Goal: Register for event/course

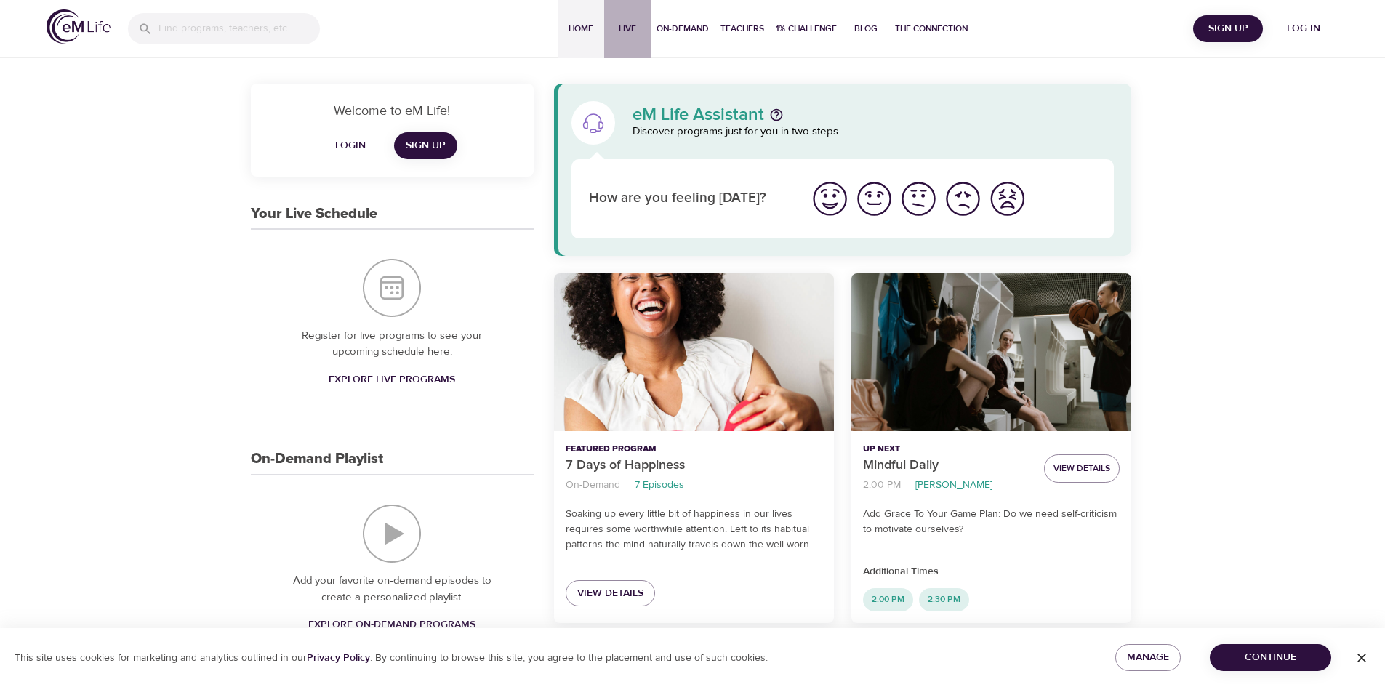
click at [637, 27] on span "Live" at bounding box center [627, 28] width 35 height 15
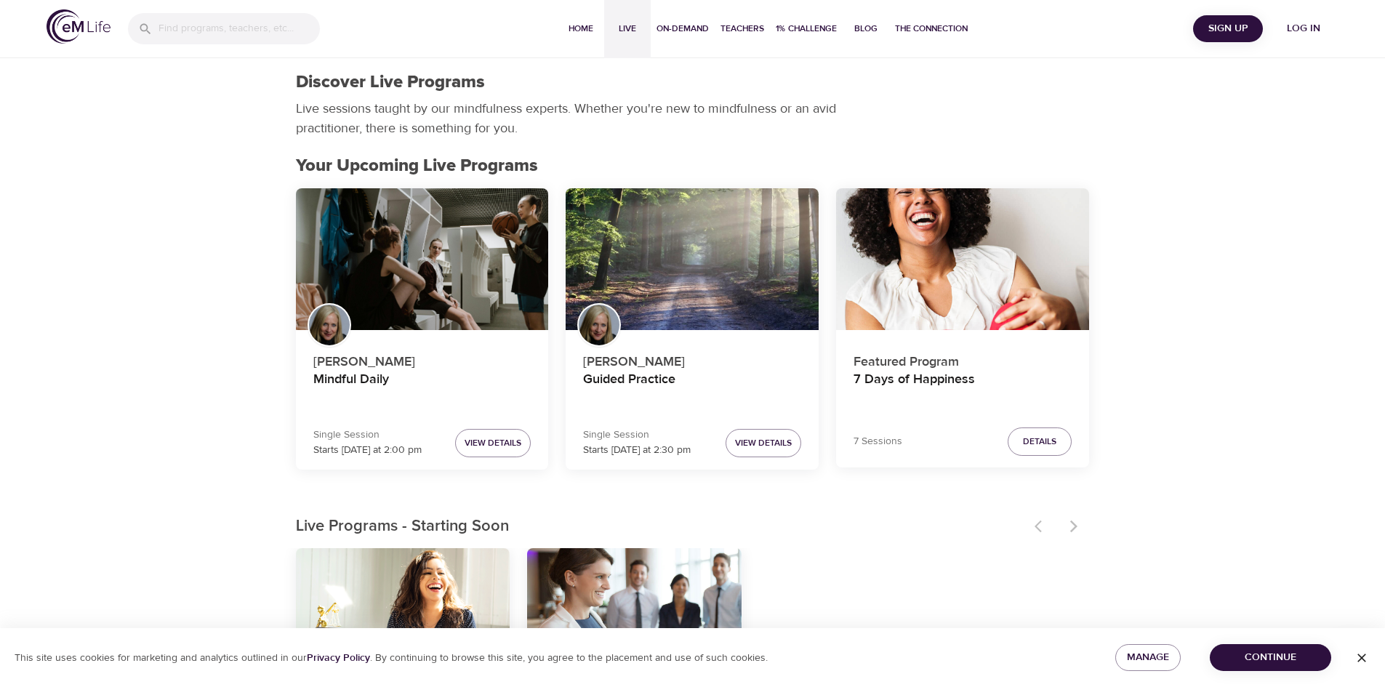
click at [439, 336] on div "[PERSON_NAME] Mindful Daily" at bounding box center [422, 370] width 218 height 72
click at [618, 32] on span "Live" at bounding box center [627, 28] width 35 height 15
click at [694, 31] on span "On-Demand" at bounding box center [682, 28] width 52 height 15
select select "recent"
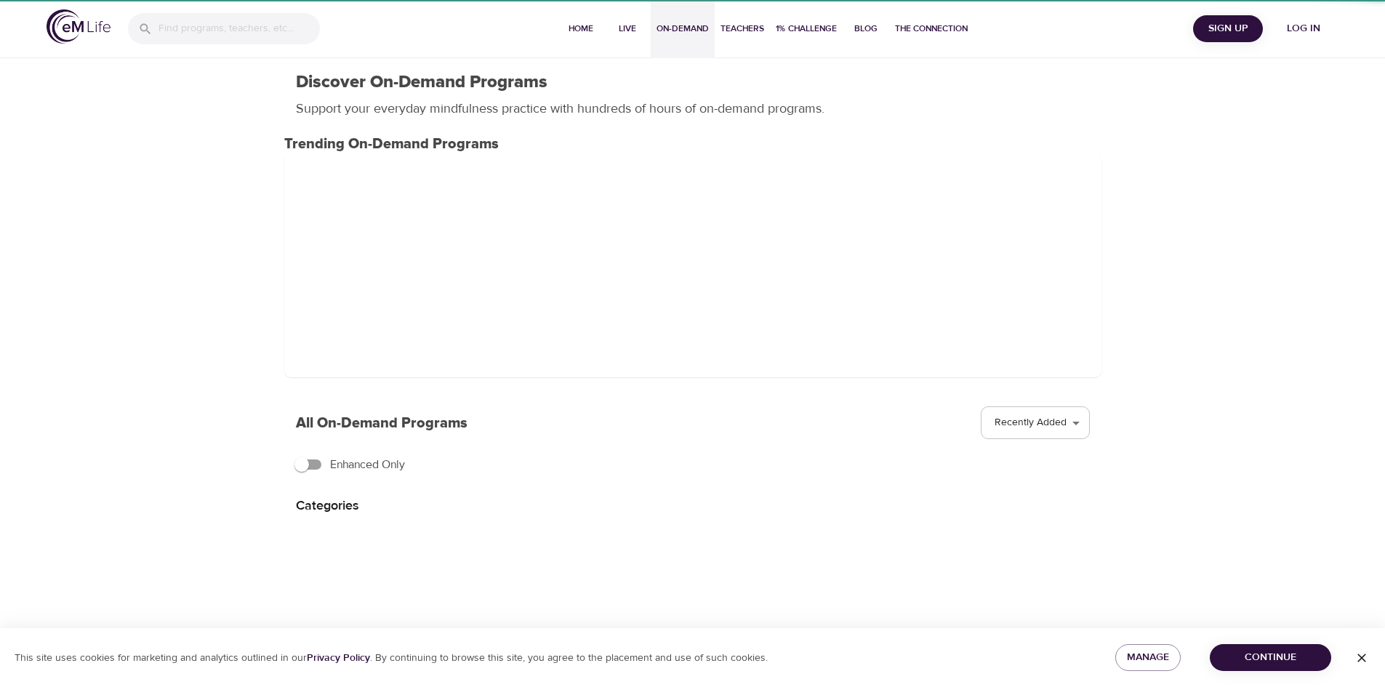
click at [694, 31] on span "On-Demand" at bounding box center [682, 28] width 52 height 15
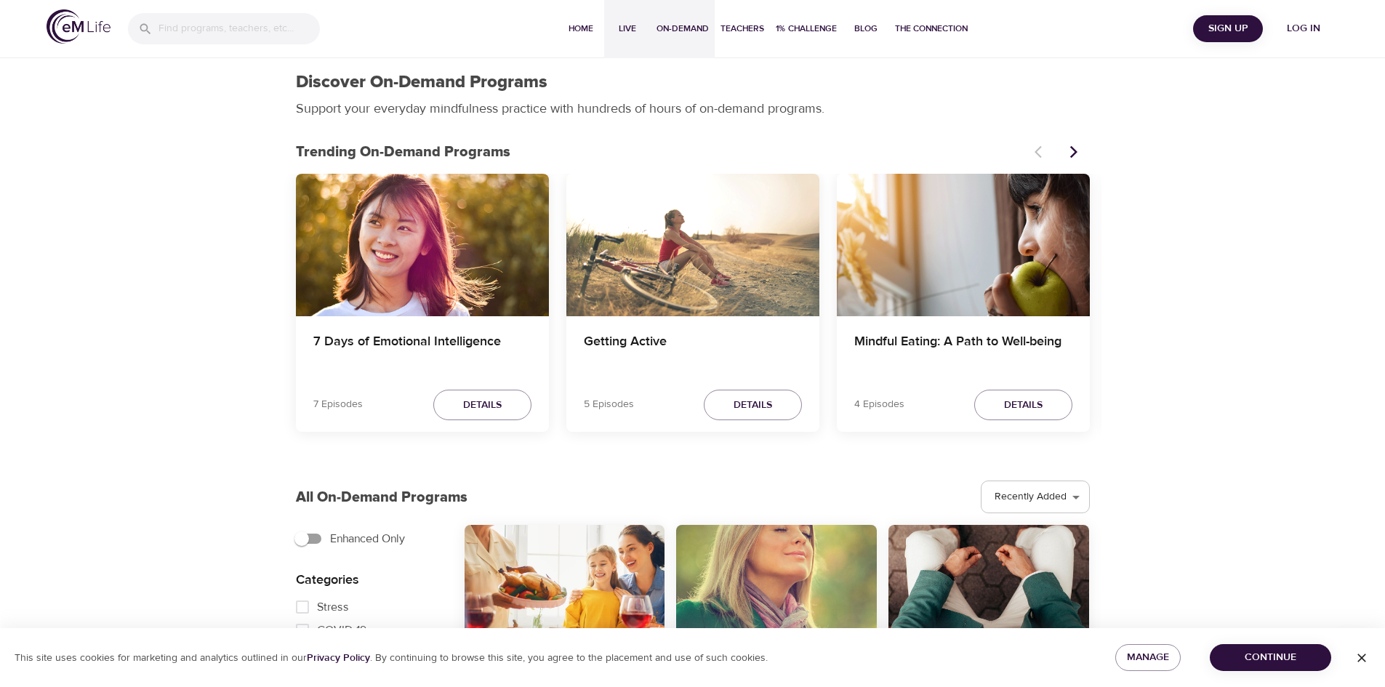
click at [624, 35] on span "Live" at bounding box center [627, 28] width 35 height 15
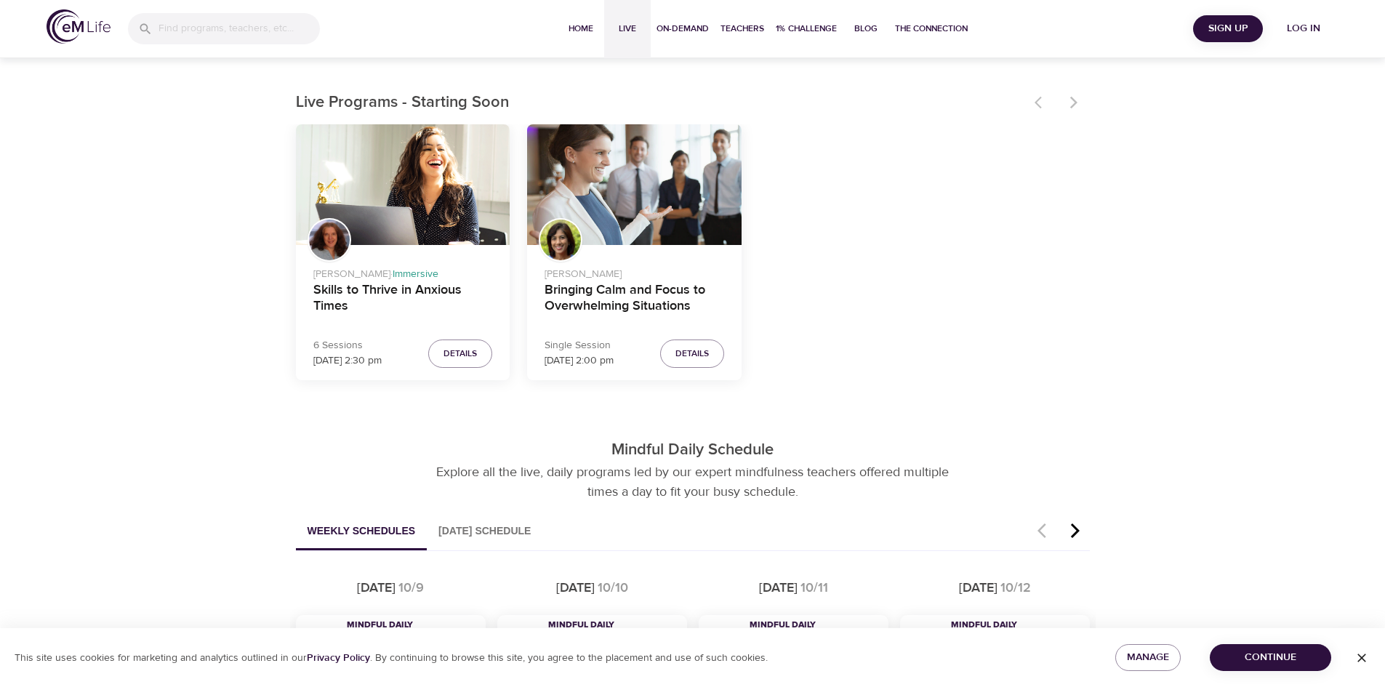
scroll to position [656, 0]
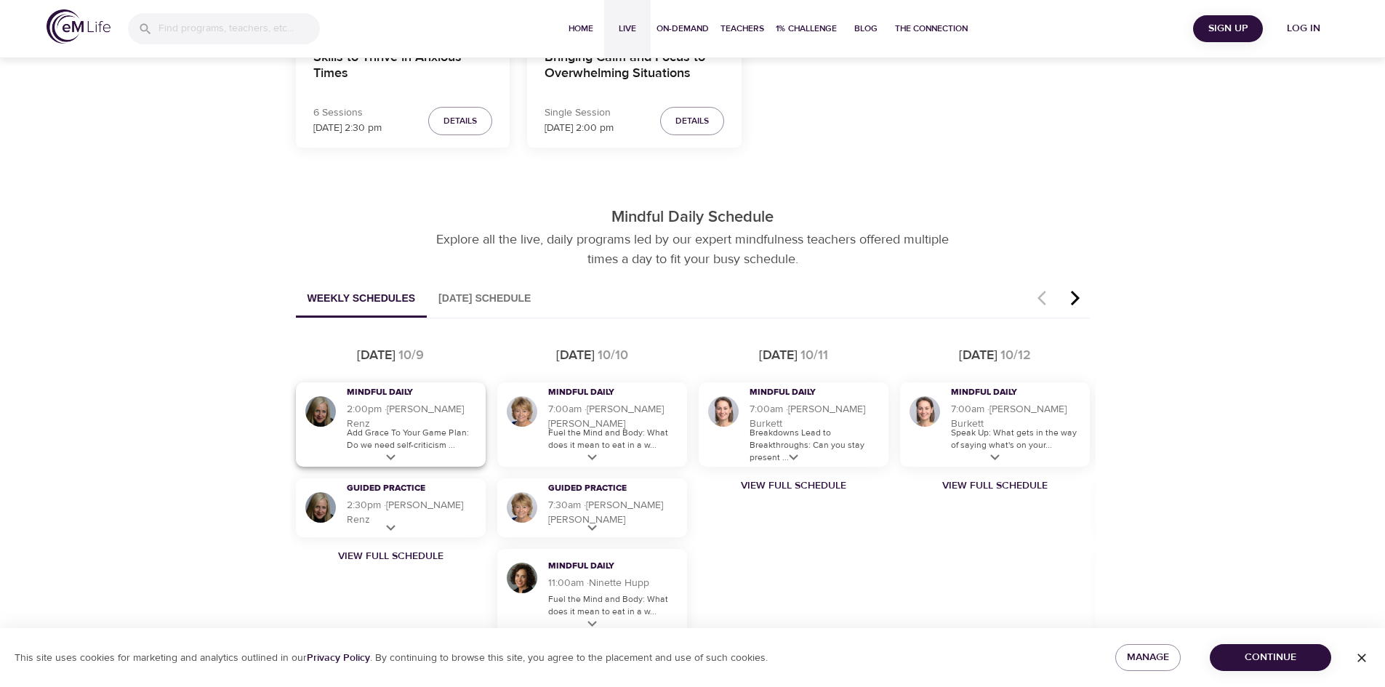
click at [419, 420] on h5 "2:00pm · 14 m · [PERSON_NAME]" at bounding box center [413, 416] width 132 height 29
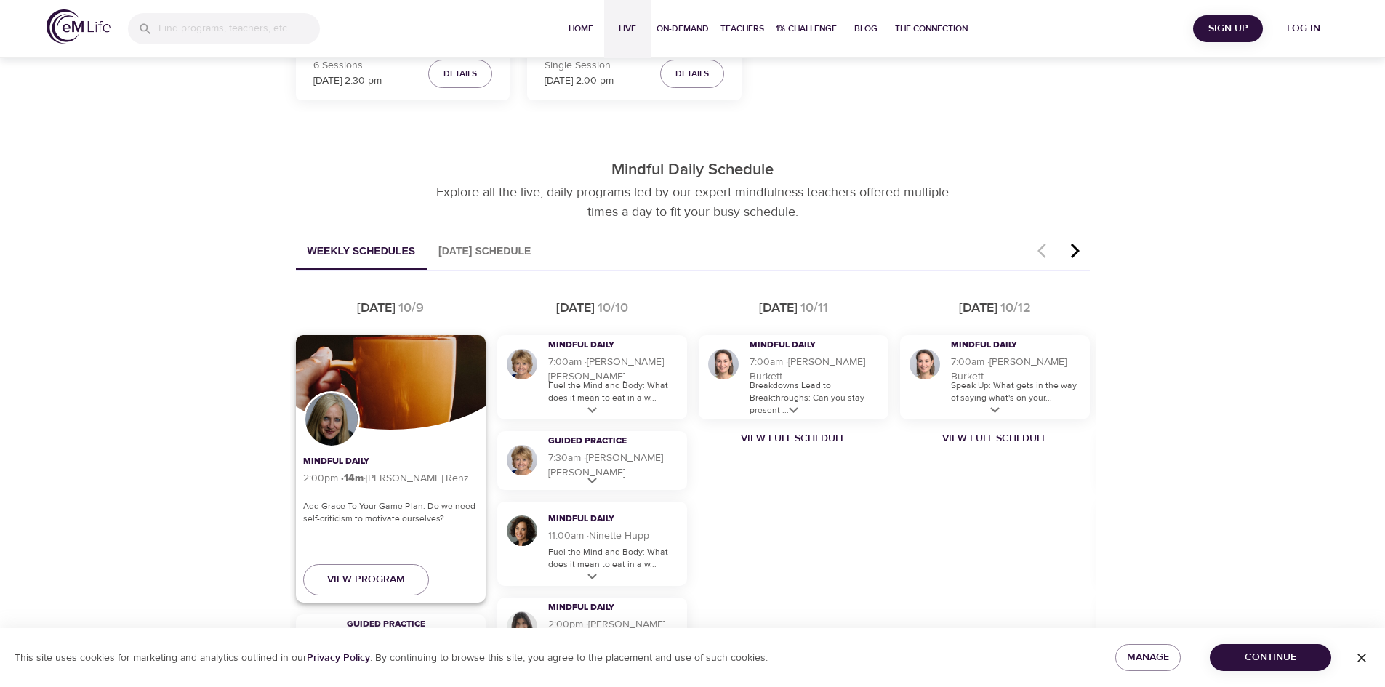
scroll to position [729, 0]
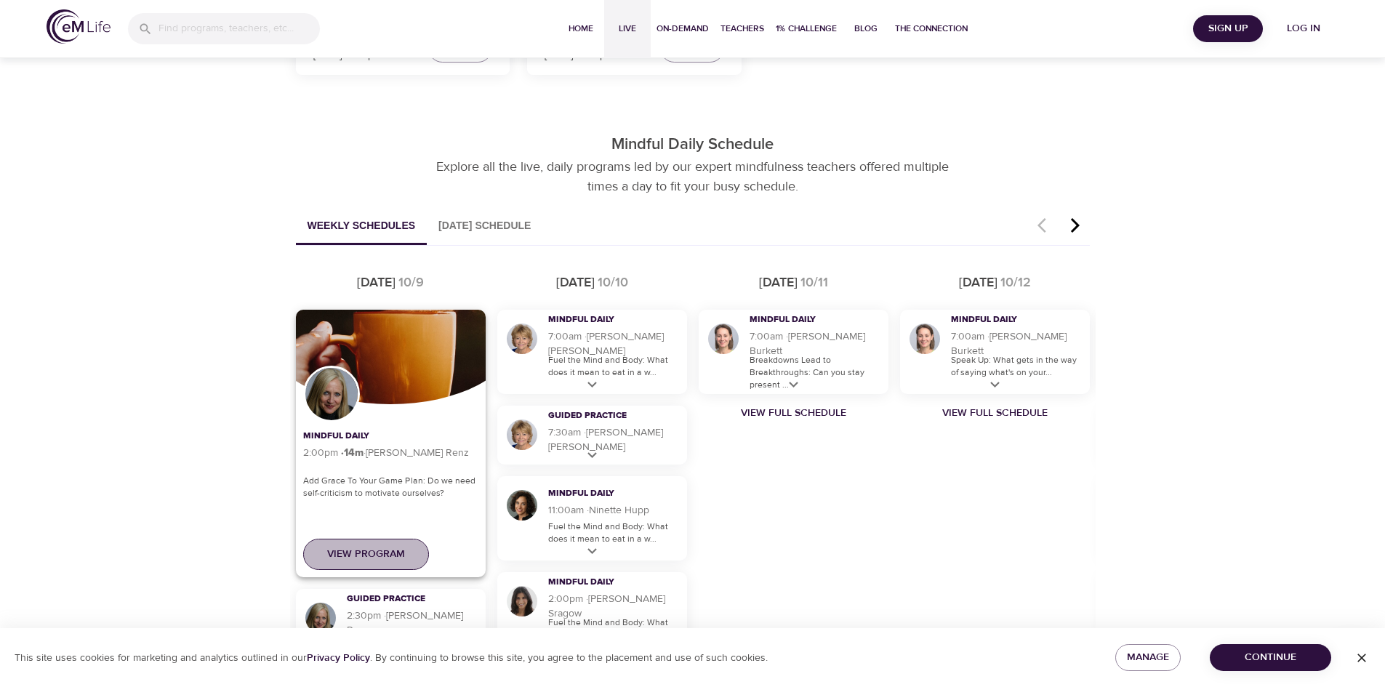
click at [396, 553] on span "View Program" at bounding box center [366, 554] width 78 height 18
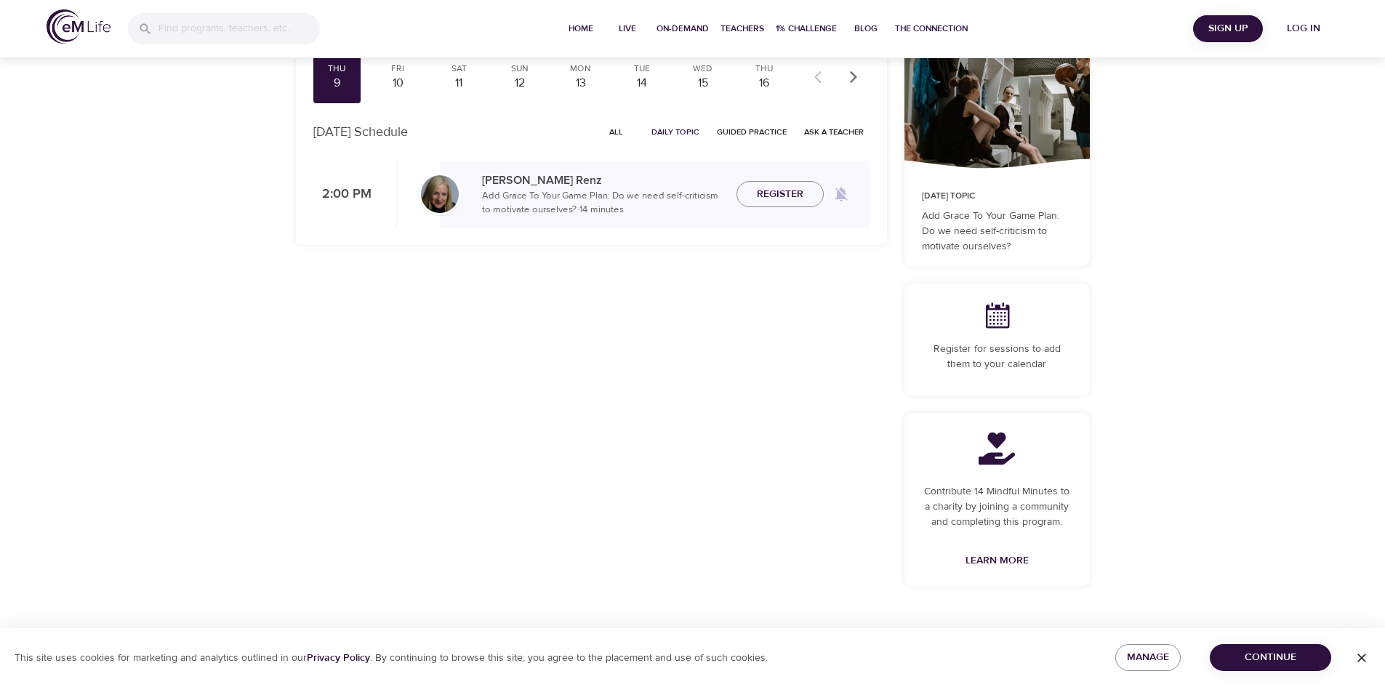
scroll to position [97, 0]
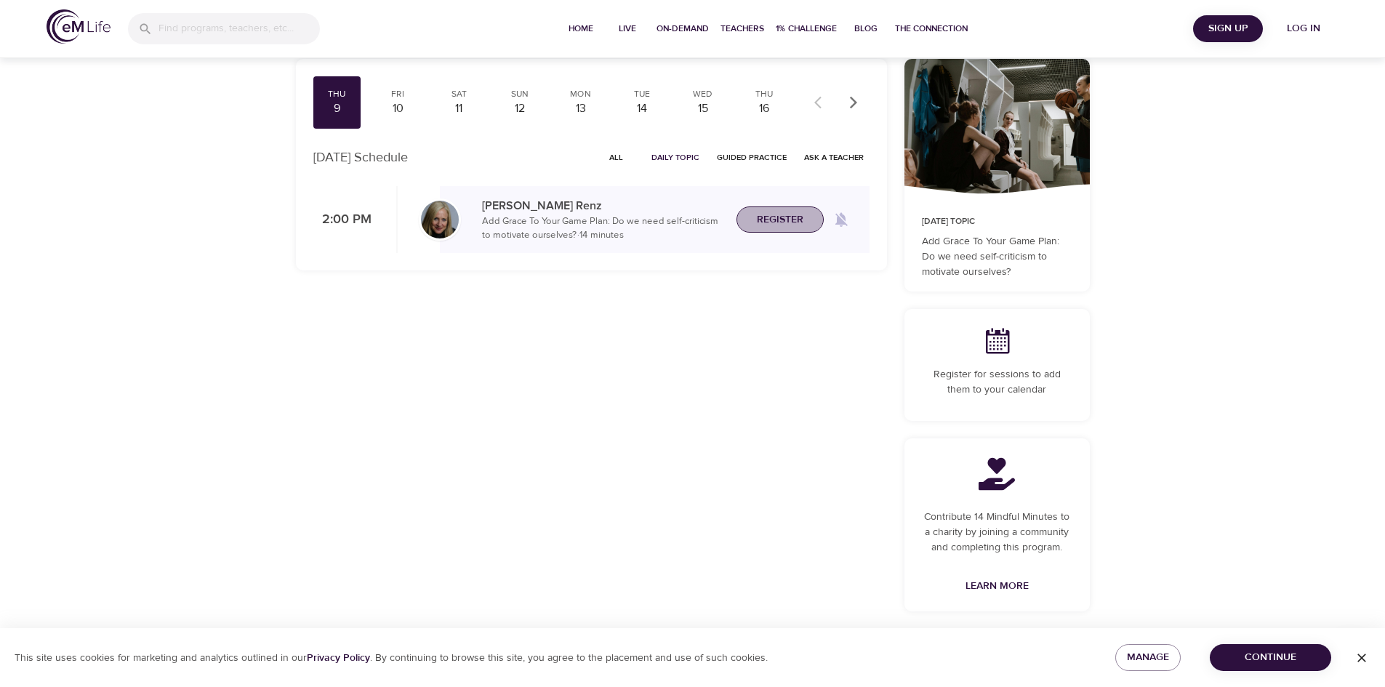
click at [775, 218] on span "Register" at bounding box center [780, 220] width 47 height 18
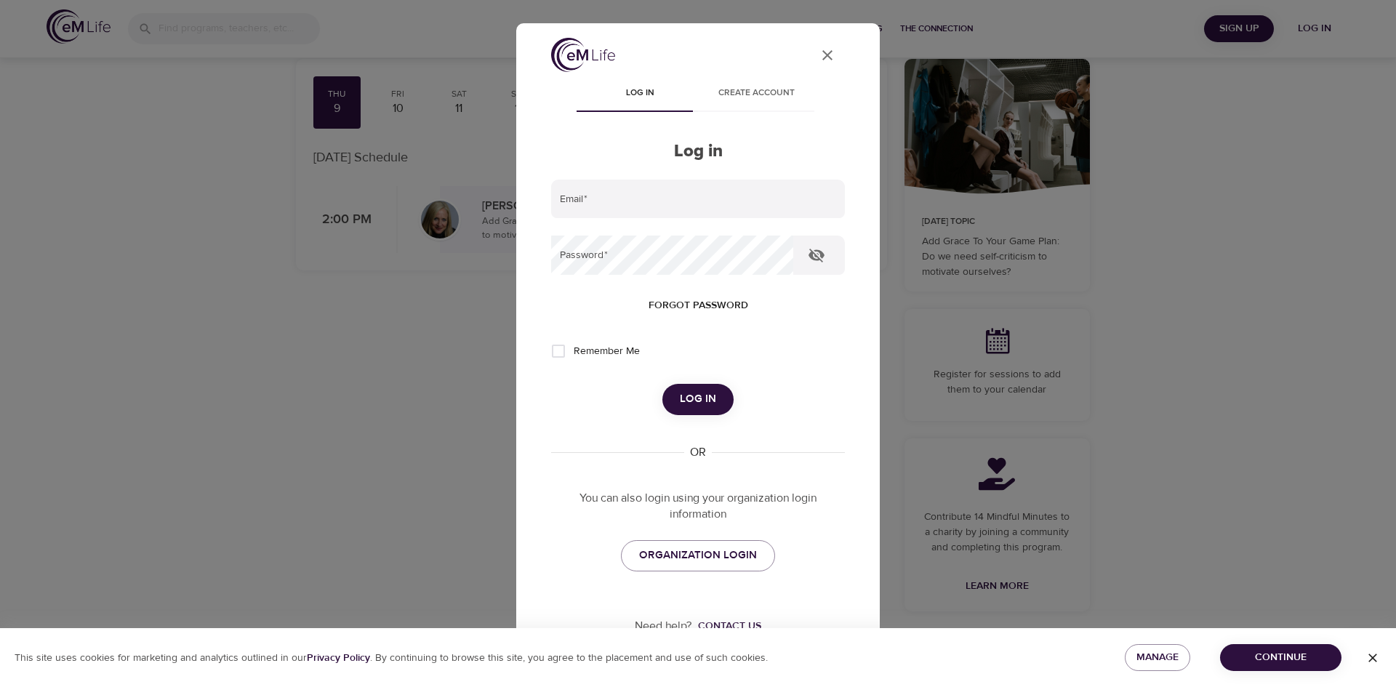
type input "[EMAIL_ADDRESS][DOMAIN_NAME]"
click at [707, 398] on span "Log in" at bounding box center [698, 399] width 36 height 19
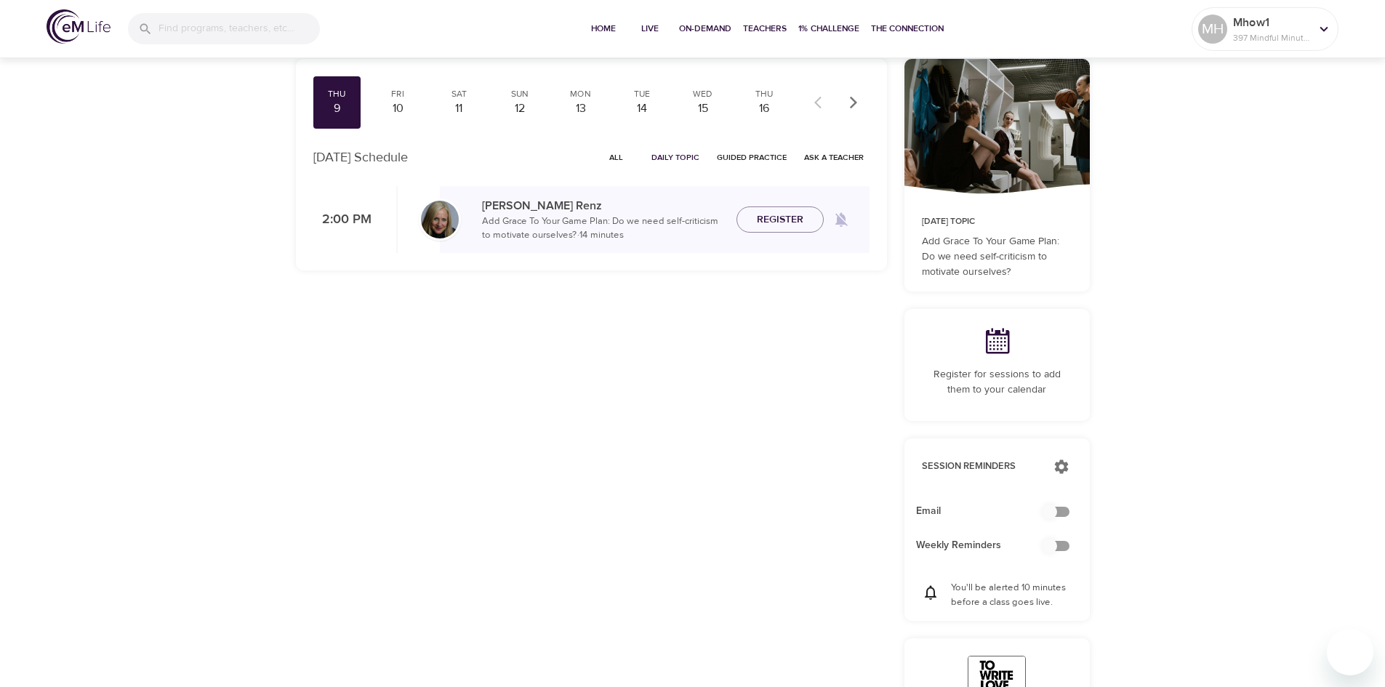
checkbox input "true"
click at [766, 228] on span "Register" at bounding box center [780, 220] width 47 height 18
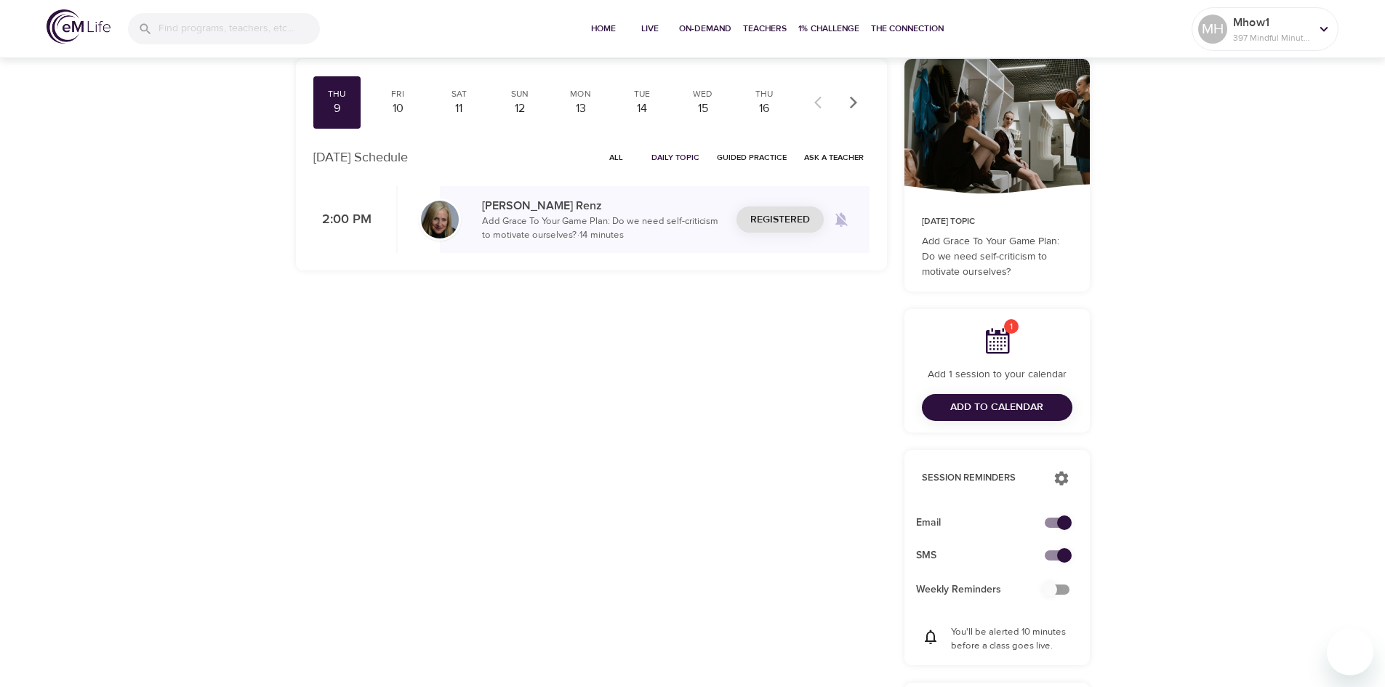
click at [1013, 409] on span "Add to Calendar" at bounding box center [996, 407] width 93 height 18
click at [1013, 409] on div "Add to Calendar" at bounding box center [997, 407] width 150 height 27
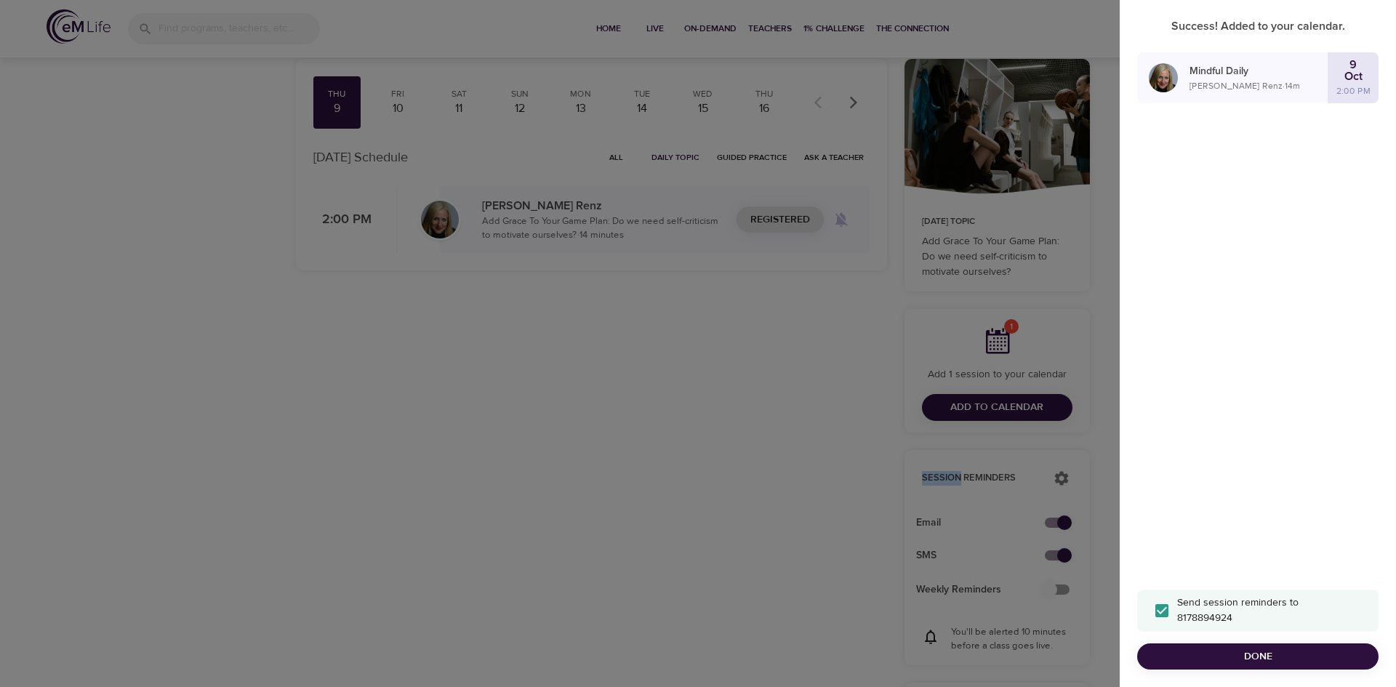
click at [1327, 656] on span "Done" at bounding box center [1258, 657] width 218 height 18
